Goal: Task Accomplishment & Management: Use online tool/utility

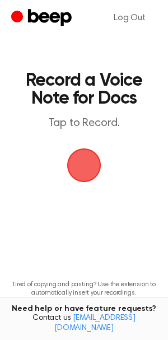
click at [77, 162] on span "button" at bounding box center [83, 164] width 31 height 31
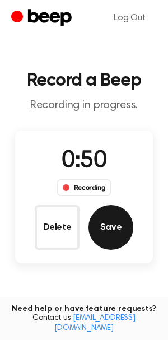
click at [119, 218] on button "Save" at bounding box center [110, 227] width 45 height 45
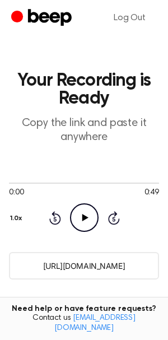
click at [71, 209] on icon "Play Audio" at bounding box center [84, 217] width 29 height 29
click at [22, 217] on button "1.0x" at bounding box center [17, 218] width 17 height 19
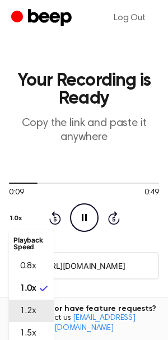
scroll to position [13, 0]
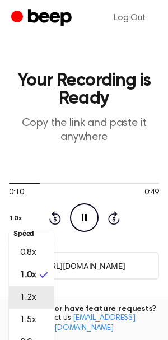
click at [38, 296] on li "1.2x" at bounding box center [31, 297] width 45 height 22
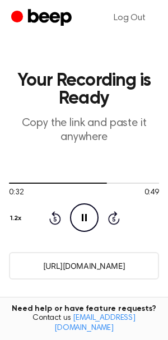
click at [54, 221] on icon at bounding box center [54, 219] width 3 height 4
click at [52, 223] on icon at bounding box center [55, 217] width 12 height 13
click at [18, 217] on button "1.2x" at bounding box center [17, 218] width 17 height 19
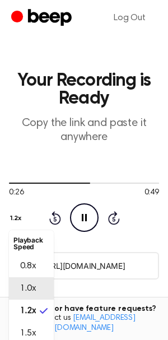
click at [35, 291] on span "1.0x" at bounding box center [28, 288] width 16 height 13
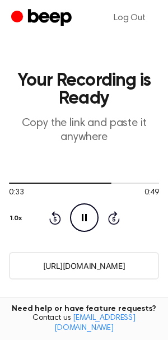
click at [53, 215] on icon at bounding box center [55, 217] width 12 height 13
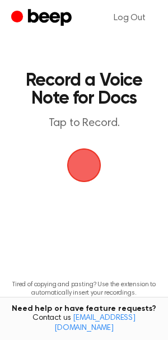
click at [72, 172] on span "button" at bounding box center [83, 164] width 31 height 31
